Goal: Transaction & Acquisition: Purchase product/service

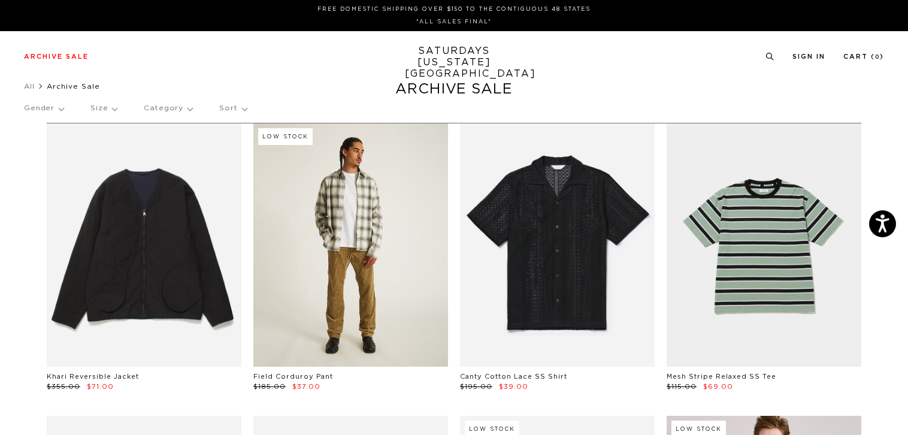
click at [369, 265] on link at bounding box center [350, 244] width 195 height 243
click at [357, 262] on link at bounding box center [350, 244] width 195 height 243
click at [331, 280] on link at bounding box center [350, 244] width 195 height 243
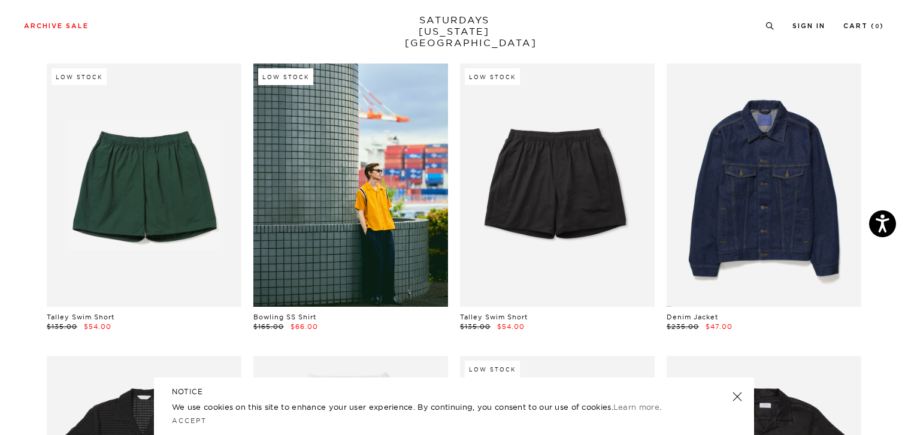
scroll to position [719, 0]
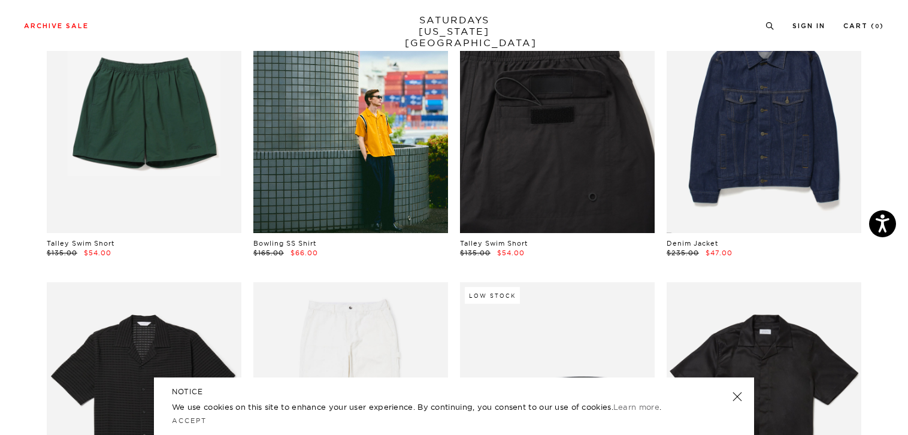
click at [530, 168] on link at bounding box center [557, 111] width 195 height 243
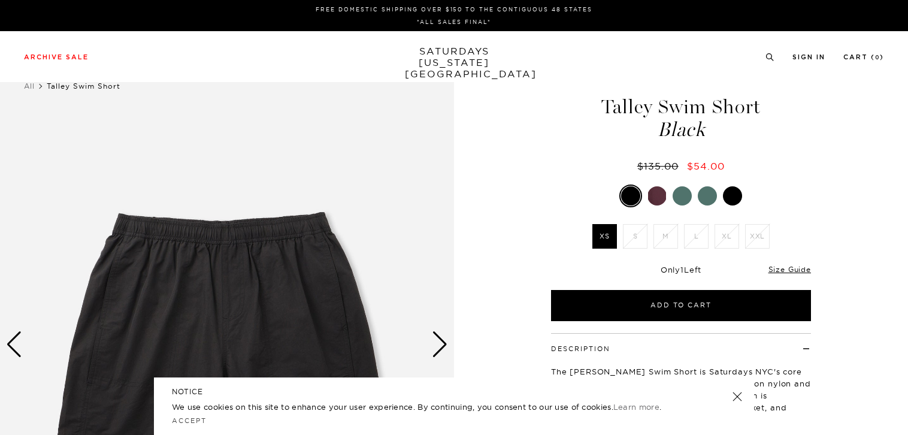
scroll to position [240, 0]
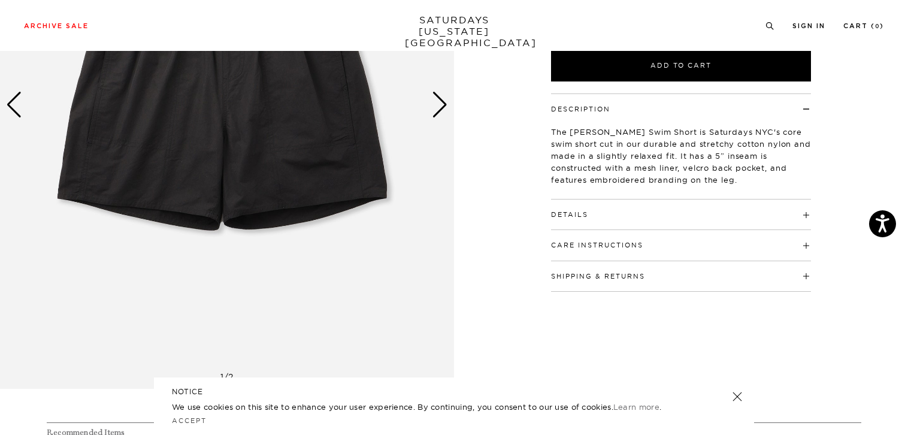
click at [436, 109] on div "Next slide" at bounding box center [440, 105] width 16 height 26
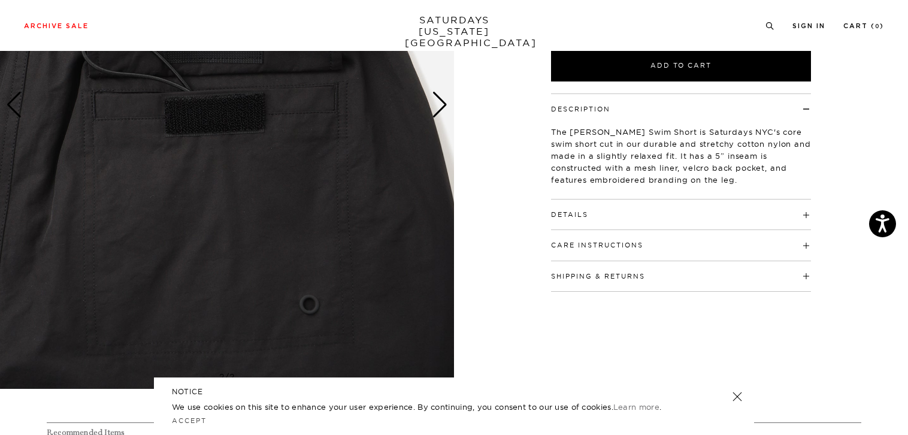
click at [433, 108] on div "2 / 2" at bounding box center [227, 105] width 454 height 568
click at [439, 107] on div "Next slide" at bounding box center [440, 105] width 16 height 26
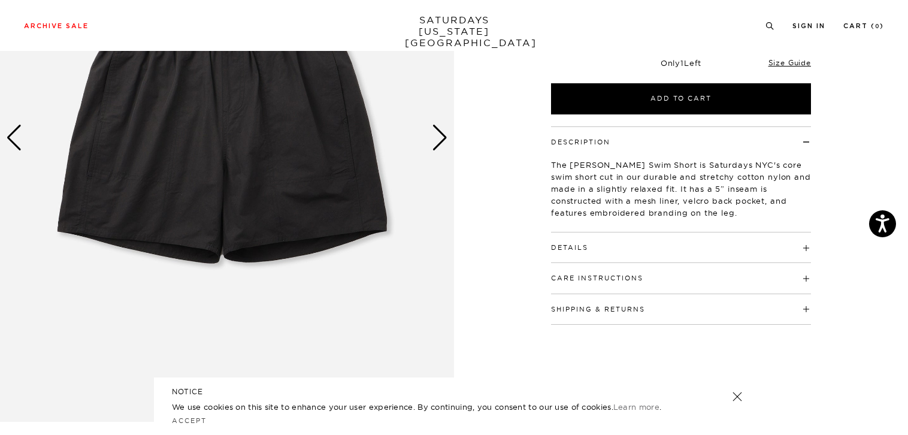
scroll to position [120, 0]
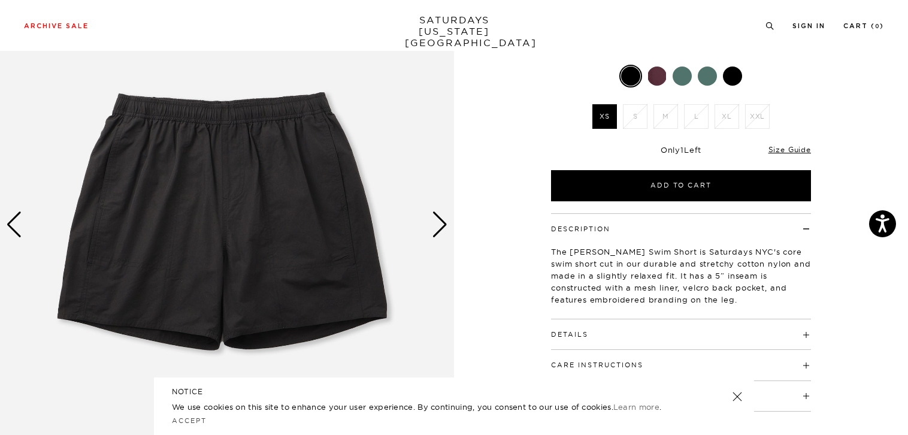
click at [436, 225] on div "Next slide" at bounding box center [440, 225] width 16 height 26
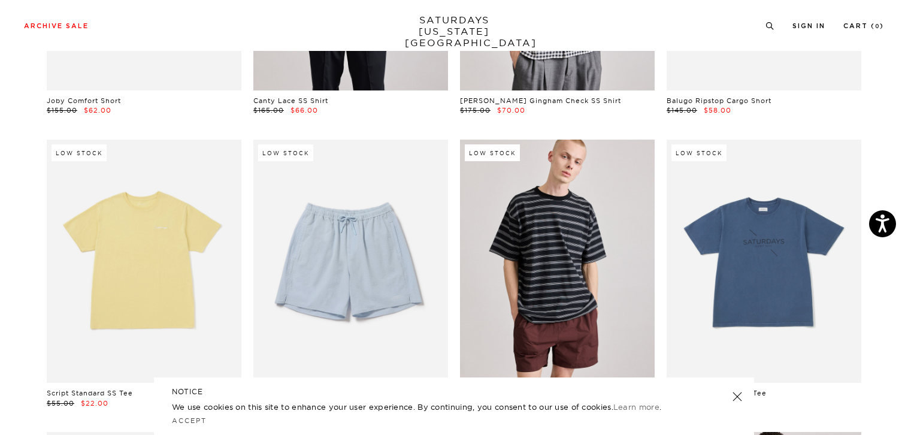
scroll to position [2152, 0]
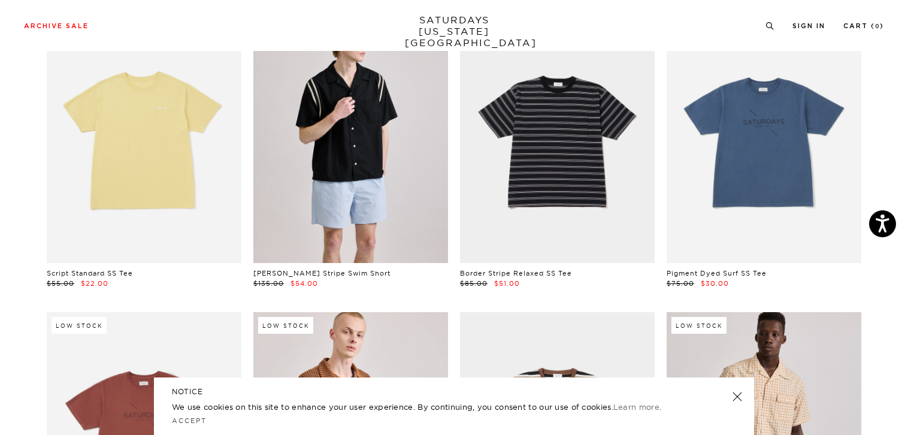
click at [357, 224] on link at bounding box center [350, 141] width 195 height 243
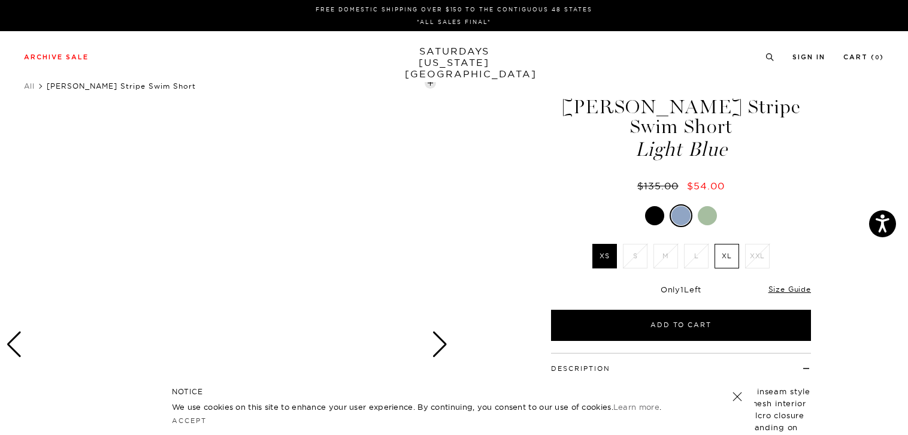
click at [654, 217] on div at bounding box center [654, 215] width 19 height 19
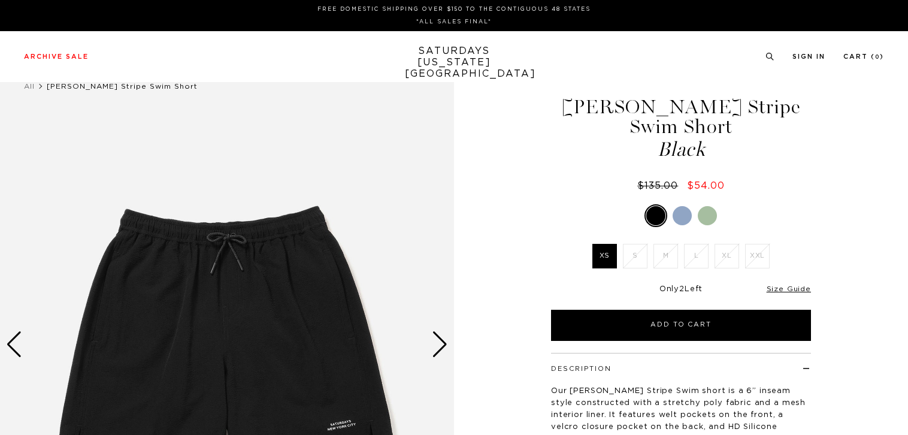
click at [705, 215] on div at bounding box center [707, 215] width 19 height 19
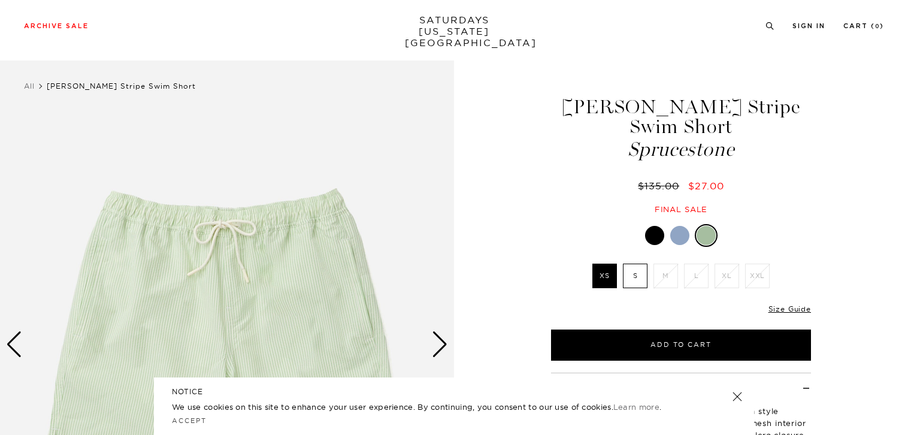
scroll to position [60, 0]
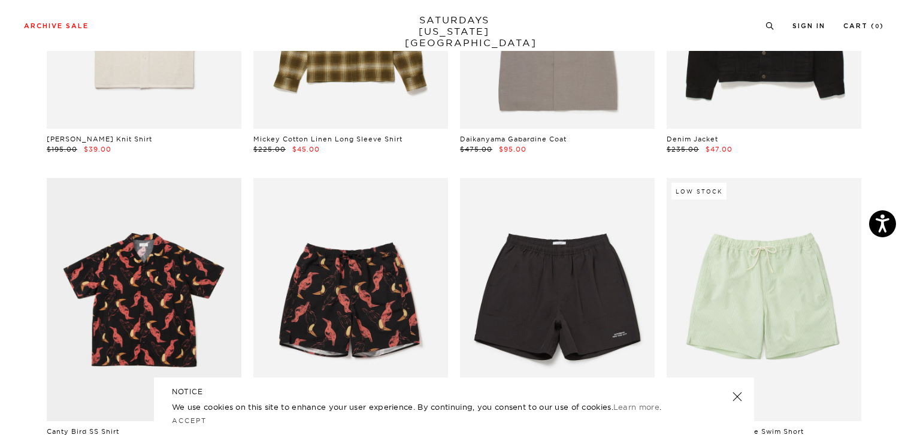
scroll to position [3530, 0]
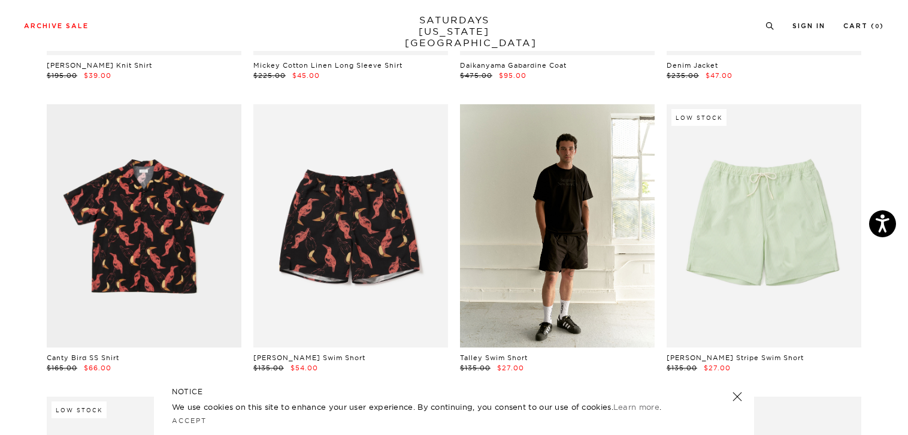
click at [593, 294] on link at bounding box center [557, 225] width 195 height 243
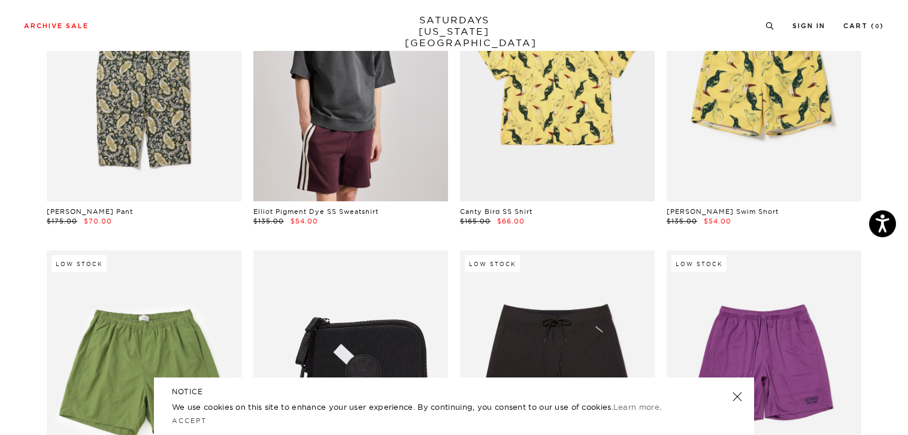
scroll to position [6465, 0]
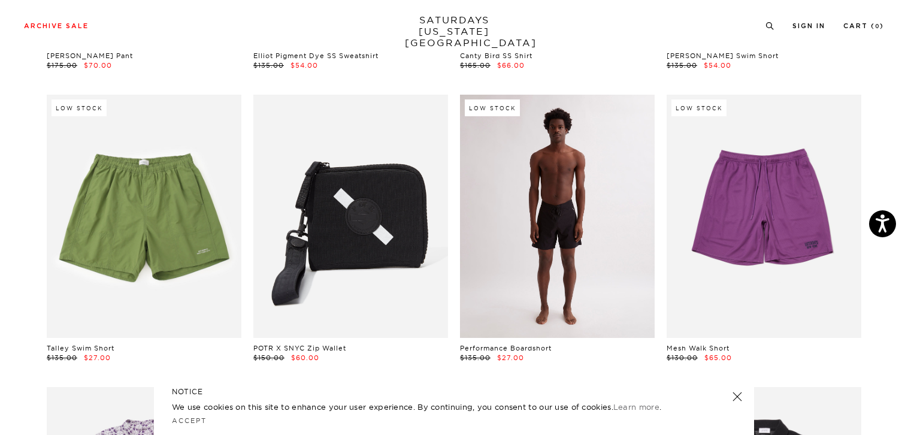
click at [569, 248] on link at bounding box center [557, 216] width 195 height 243
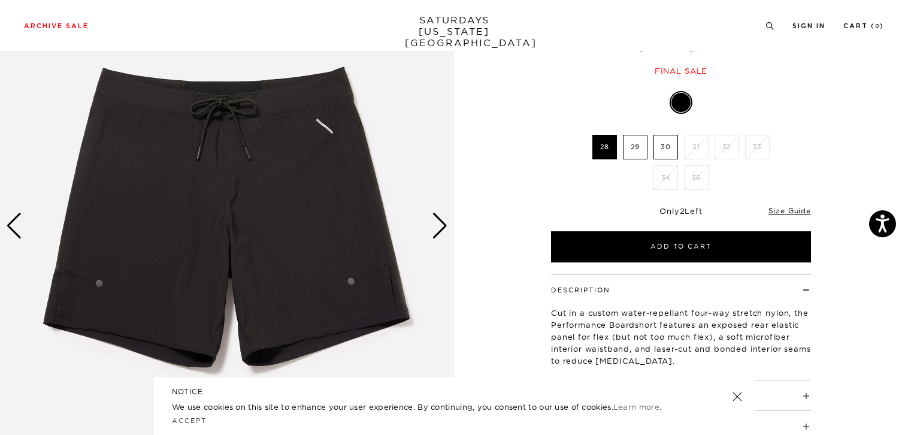
scroll to position [120, 0]
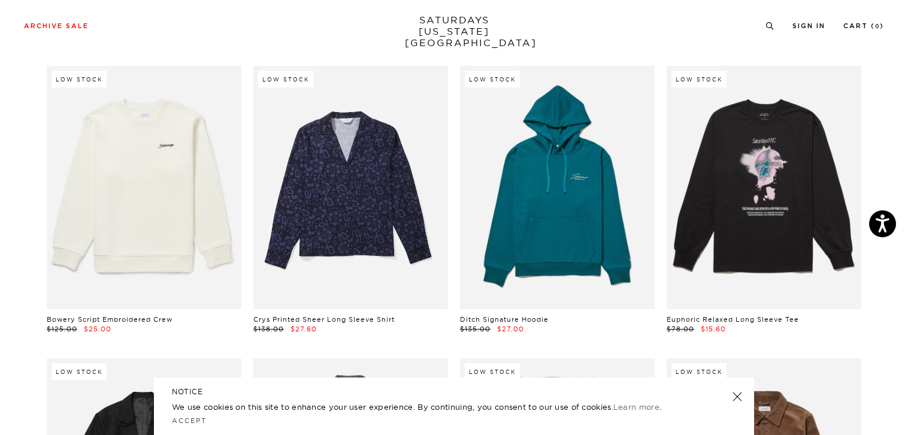
scroll to position [8262, 0]
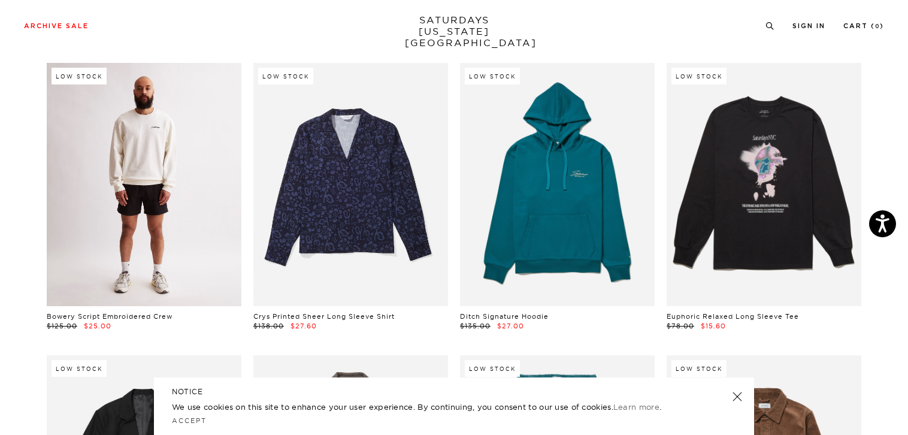
click at [94, 225] on link at bounding box center [144, 184] width 195 height 243
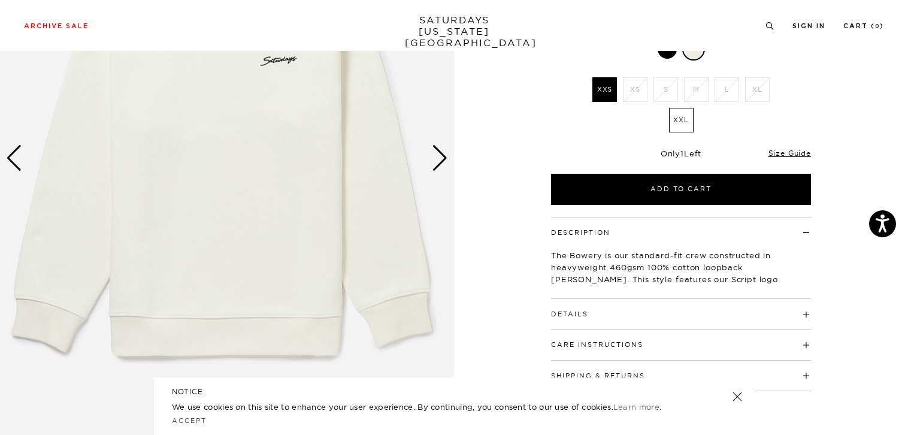
scroll to position [300, 0]
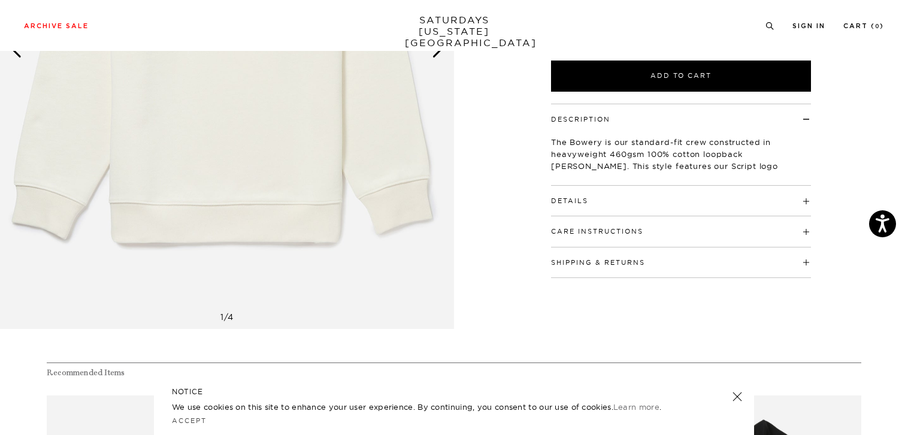
click at [604, 234] on button "Care Instructions" at bounding box center [597, 231] width 92 height 7
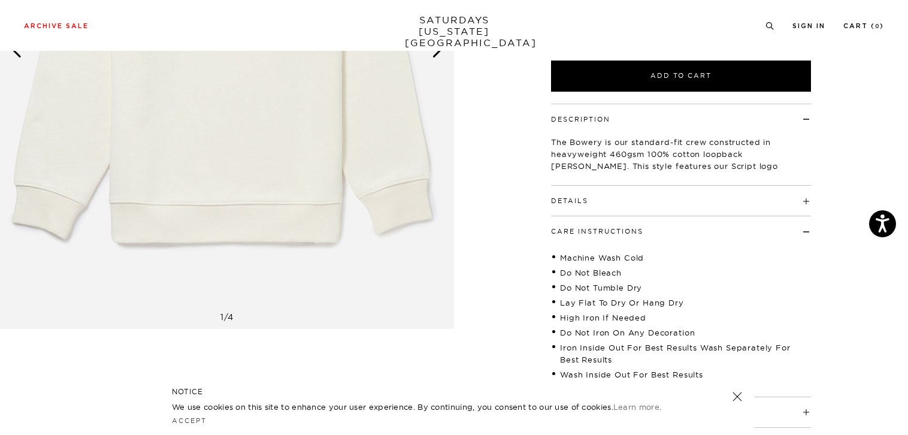
click at [597, 196] on h4 "Details" at bounding box center [681, 196] width 260 height 20
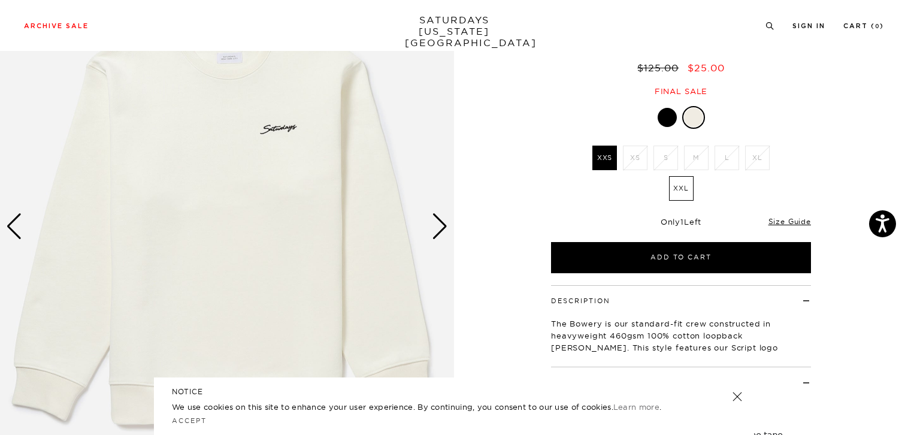
scroll to position [120, 0]
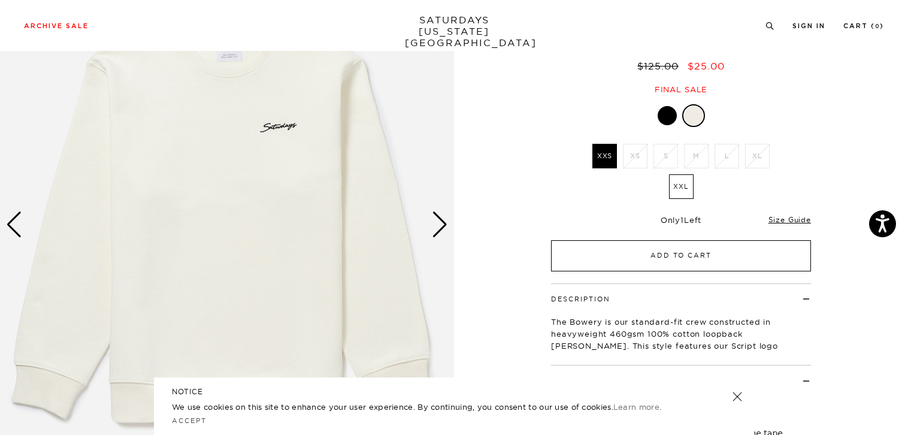
click at [650, 254] on button "Add to Cart" at bounding box center [681, 255] width 260 height 31
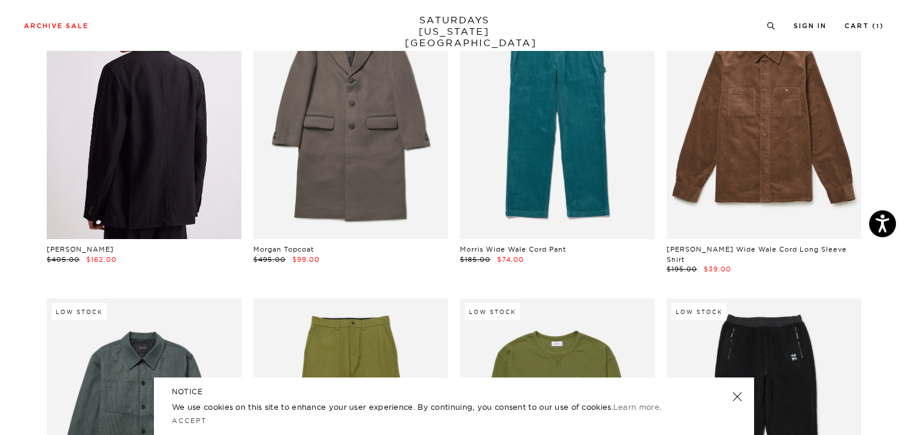
scroll to position [8502, 0]
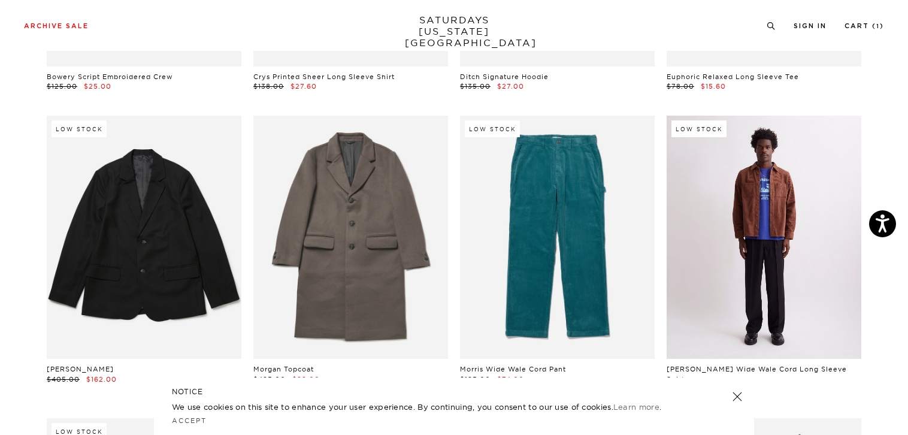
click at [729, 267] on link at bounding box center [764, 237] width 195 height 243
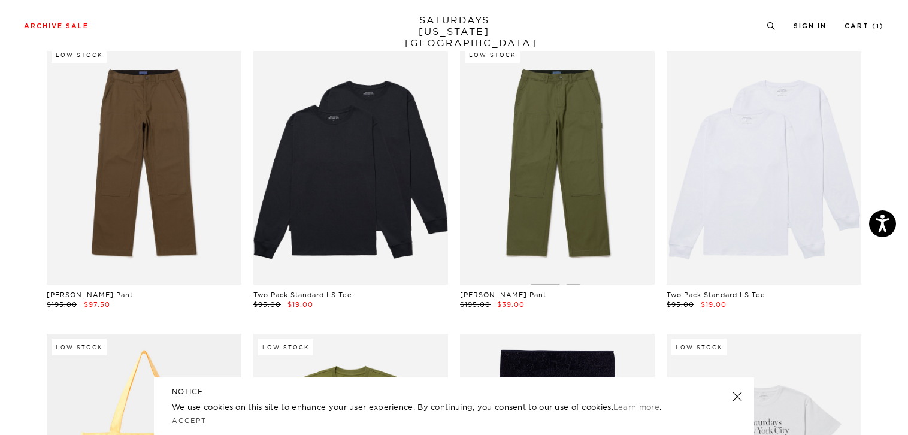
scroll to position [17010, 0]
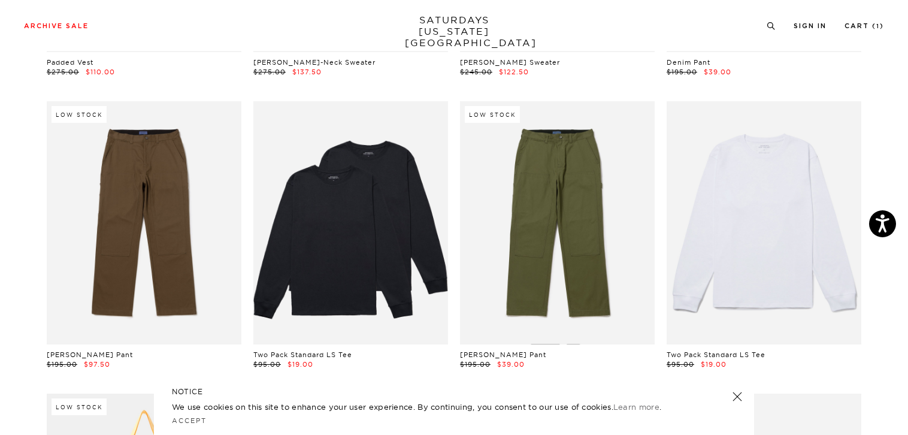
click at [744, 229] on link at bounding box center [764, 222] width 195 height 243
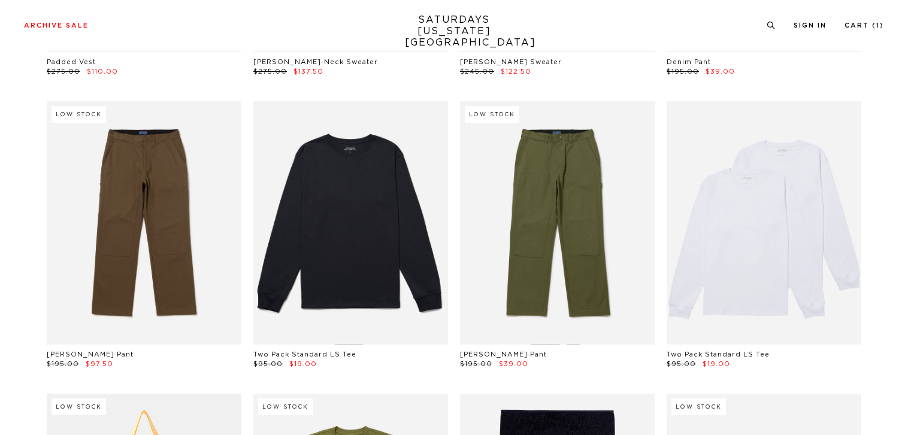
click at [357, 234] on link at bounding box center [350, 222] width 195 height 243
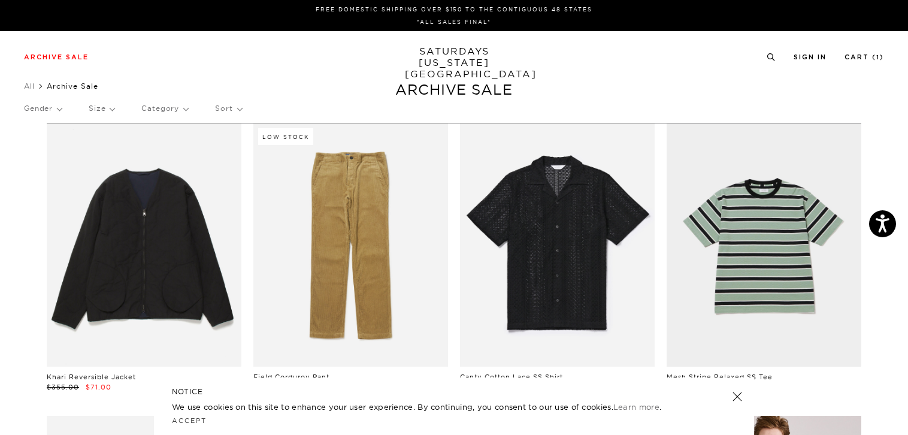
click at [452, 61] on link "SATURDAYS NEW YORK CITY" at bounding box center [454, 63] width 99 height 34
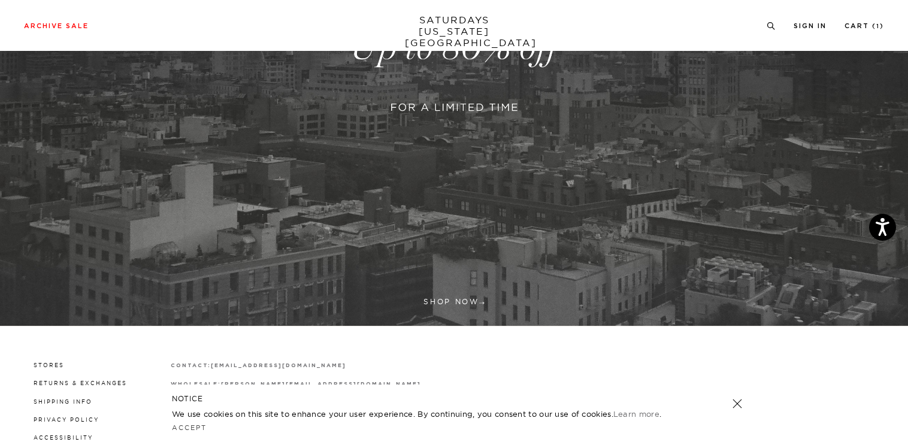
scroll to position [380, 0]
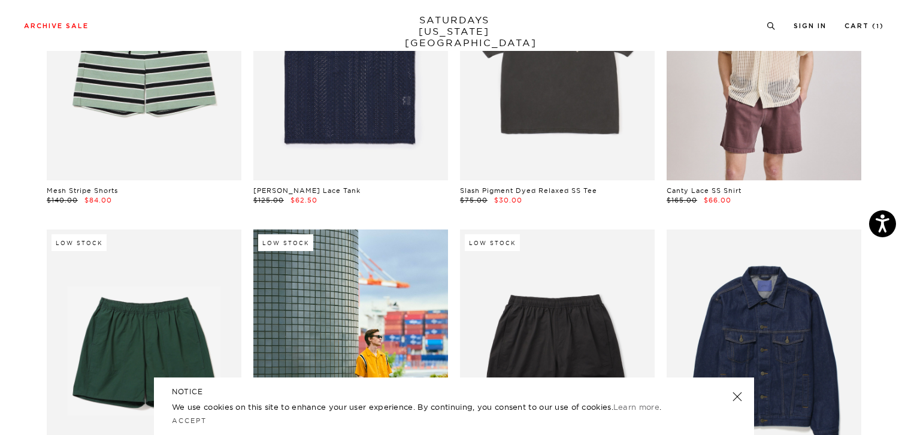
scroll to position [719, 0]
